Goal: Information Seeking & Learning: Learn about a topic

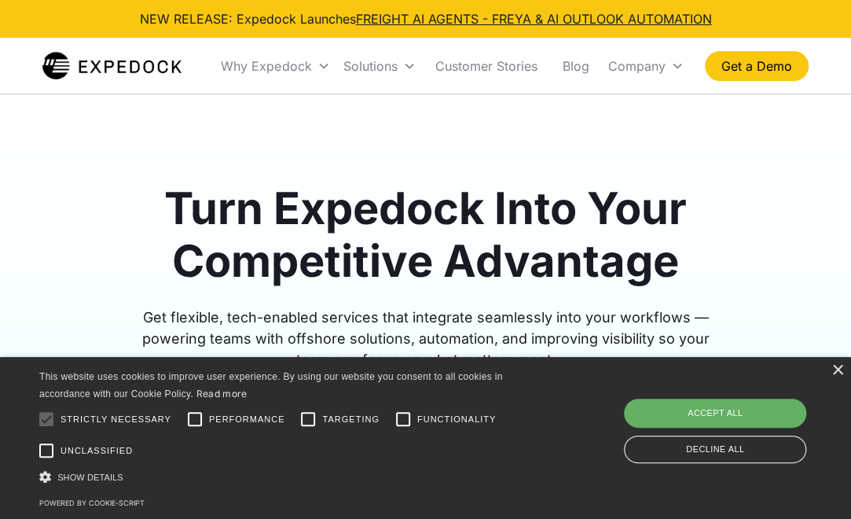
click at [697, 414] on div "Accept all" at bounding box center [715, 412] width 182 height 28
checkbox input "true"
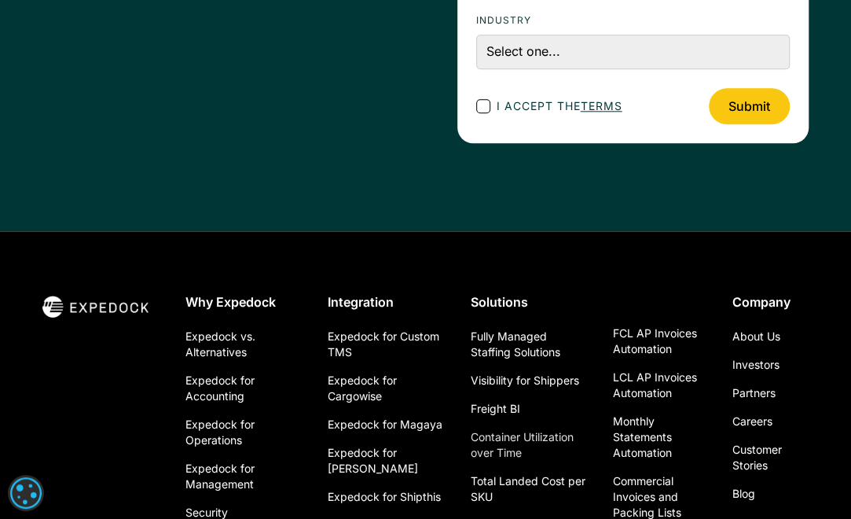
scroll to position [5992, 0]
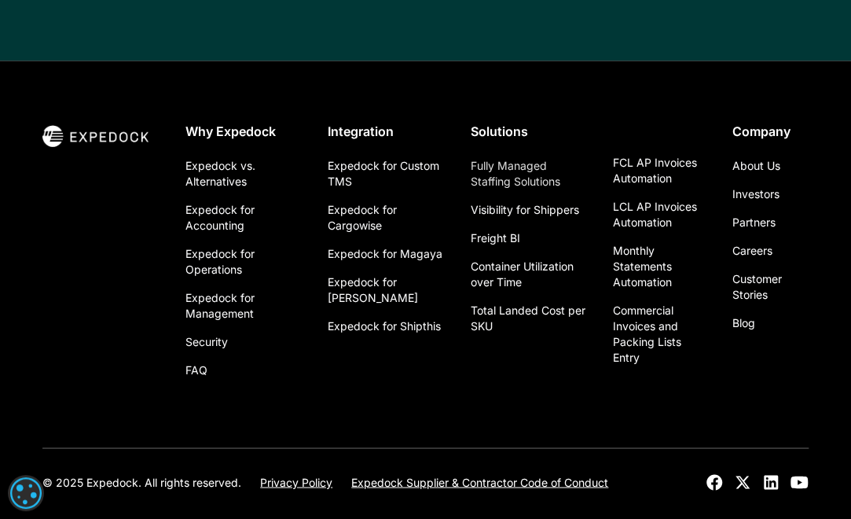
click at [522, 152] on link "Fully Managed Staffing Solutions" at bounding box center [529, 174] width 117 height 44
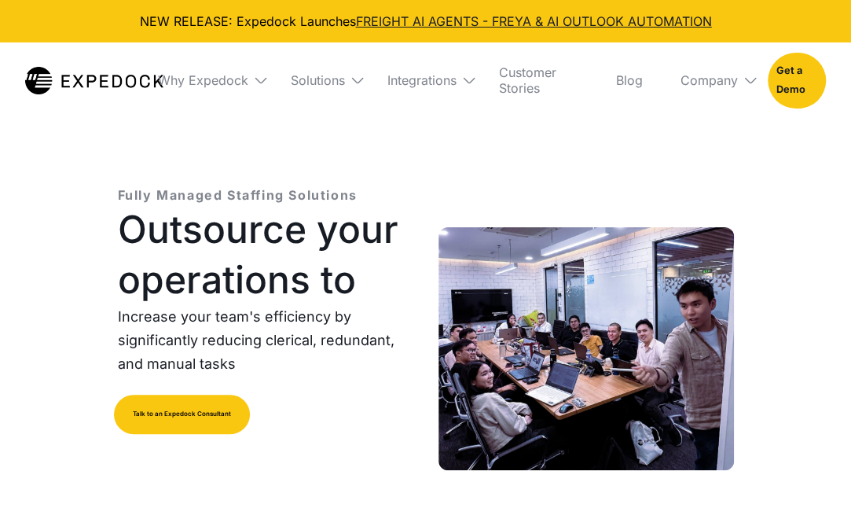
select select
click at [393, 127] on div "Fully Managed Staffing Solutions Outsource your operations to Increase your tea…" at bounding box center [426, 367] width 704 height 509
